Goal: Information Seeking & Learning: Learn about a topic

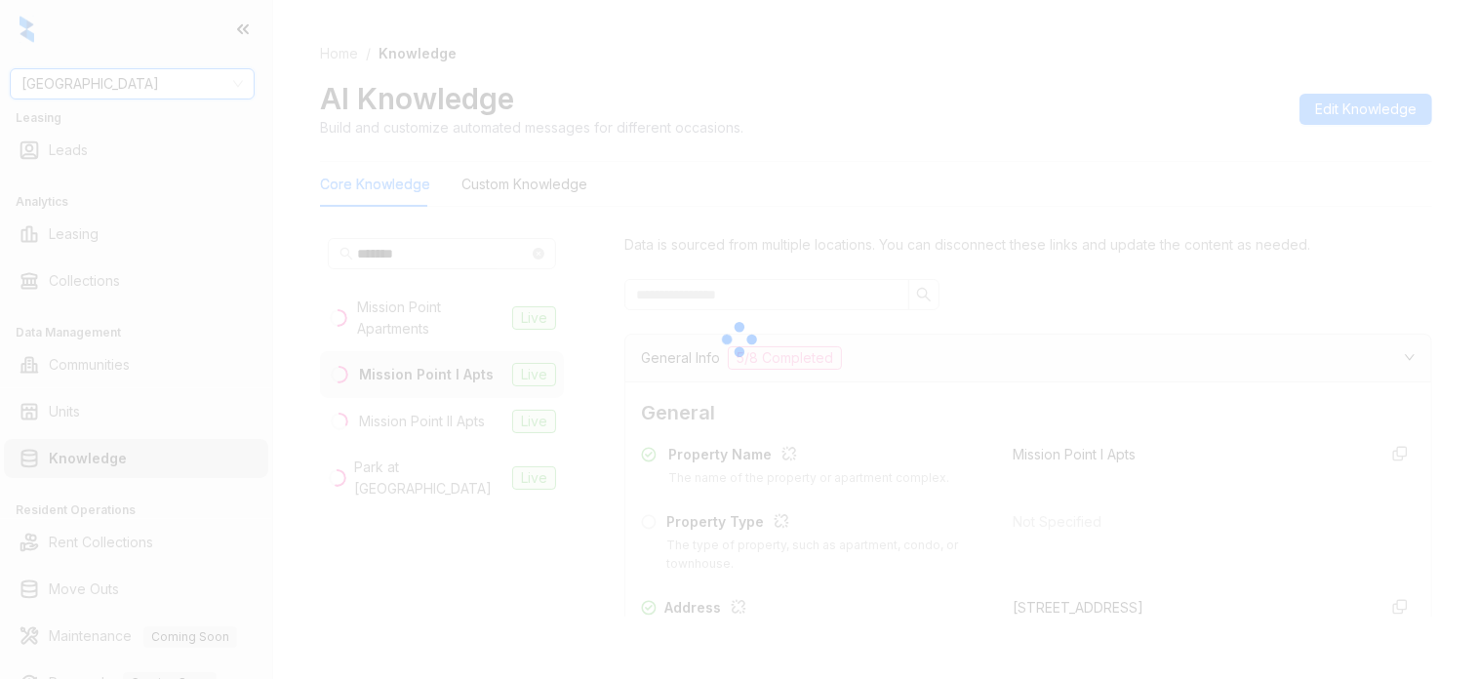
scroll to position [244, 0]
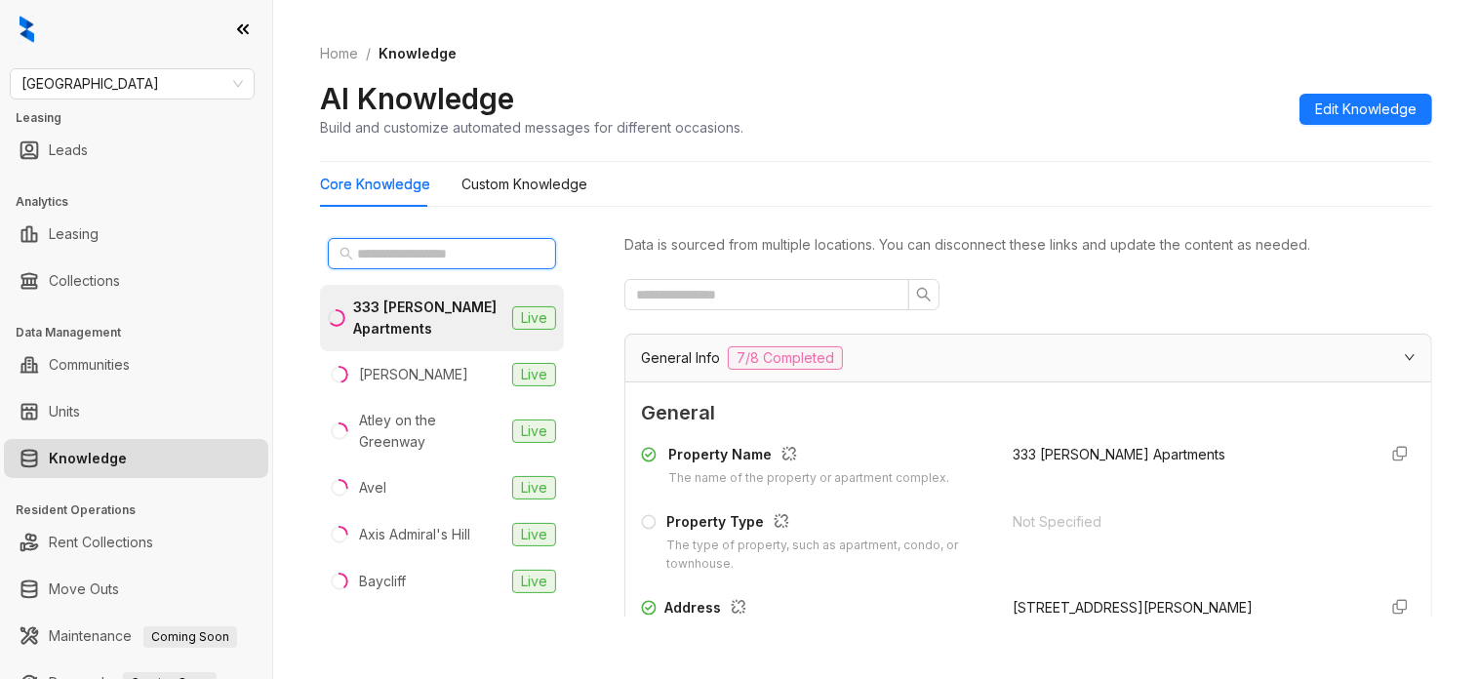
click at [447, 257] on input "text" at bounding box center [443, 253] width 172 height 21
type input "*"
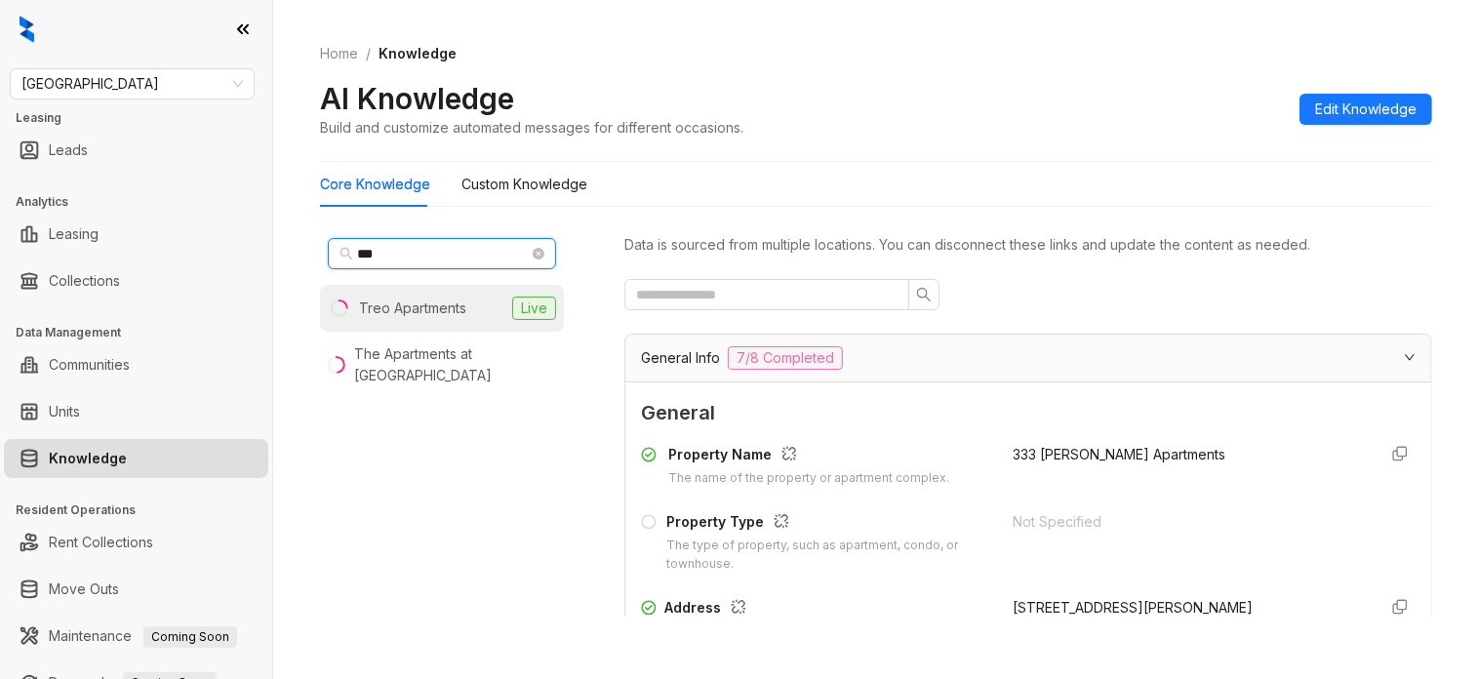
type input "***"
click at [459, 308] on div "Treo Apartments" at bounding box center [412, 308] width 107 height 21
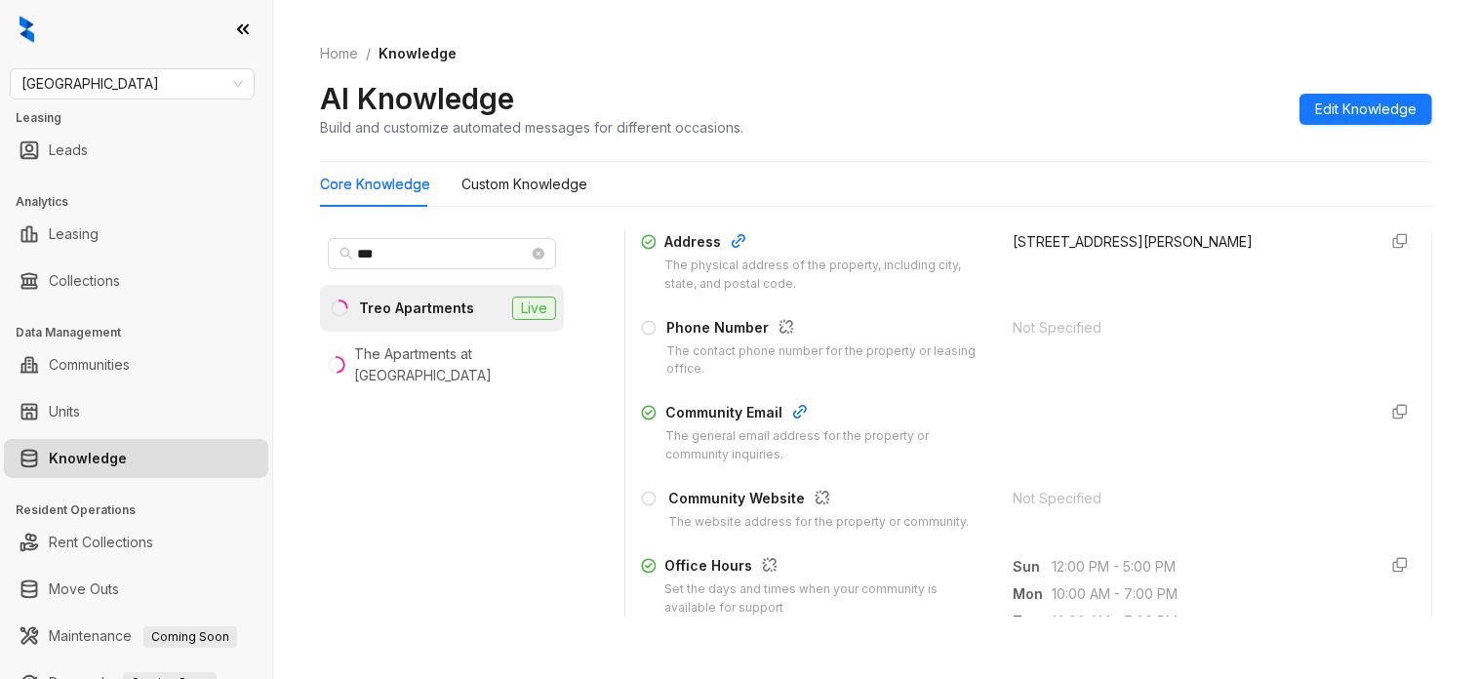
scroll to position [488, 0]
